Goal: Navigation & Orientation: Find specific page/section

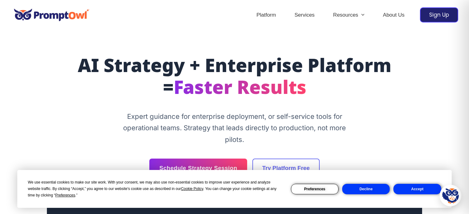
click at [400, 190] on button "Accept" at bounding box center [416, 189] width 47 height 10
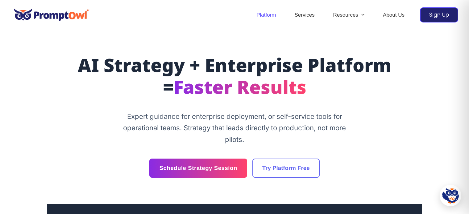
click at [256, 13] on link "Platform" at bounding box center [266, 15] width 38 height 22
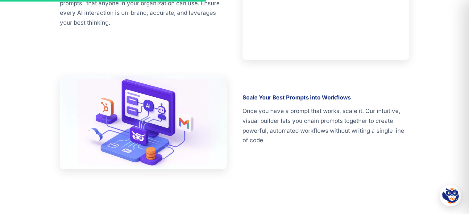
scroll to position [802, 0]
